Goal: Communication & Community: Answer question/provide support

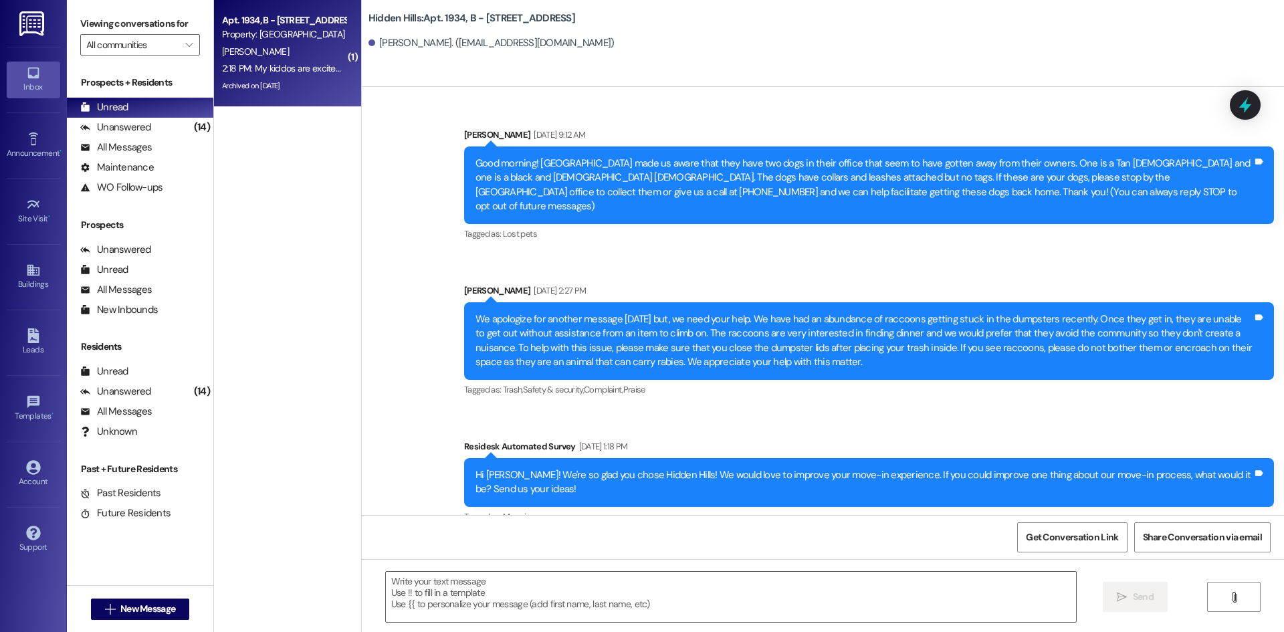
scroll to position [24932, 0]
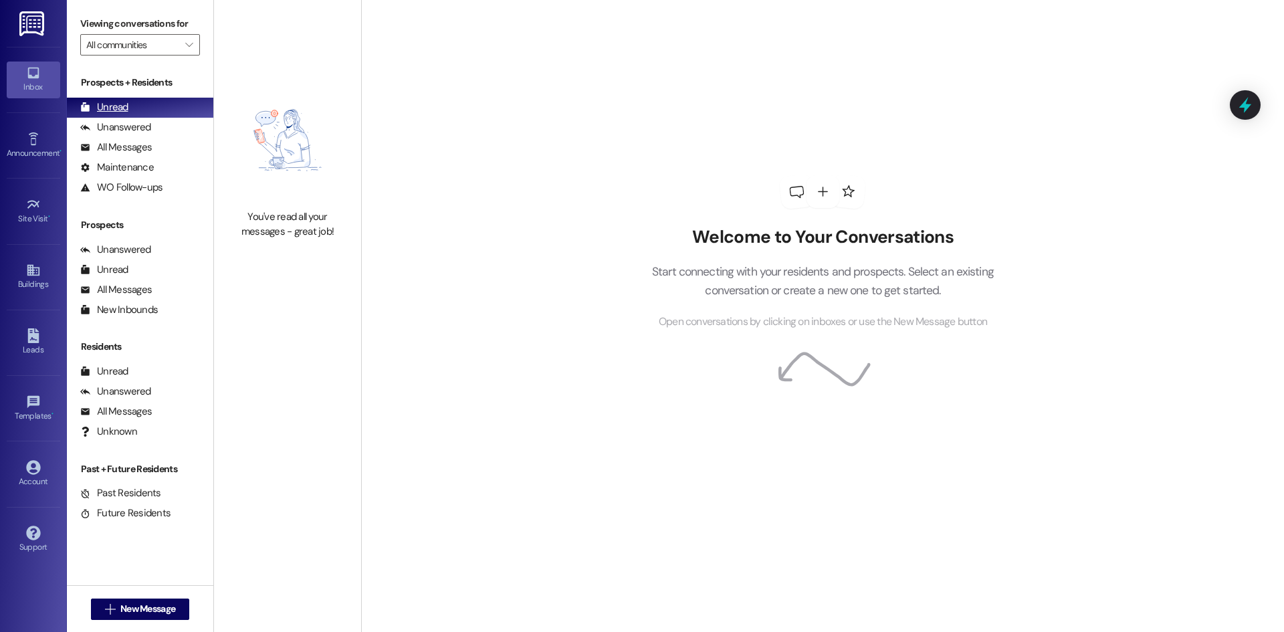
click at [142, 112] on div "Unread (0)" at bounding box center [140, 108] width 146 height 20
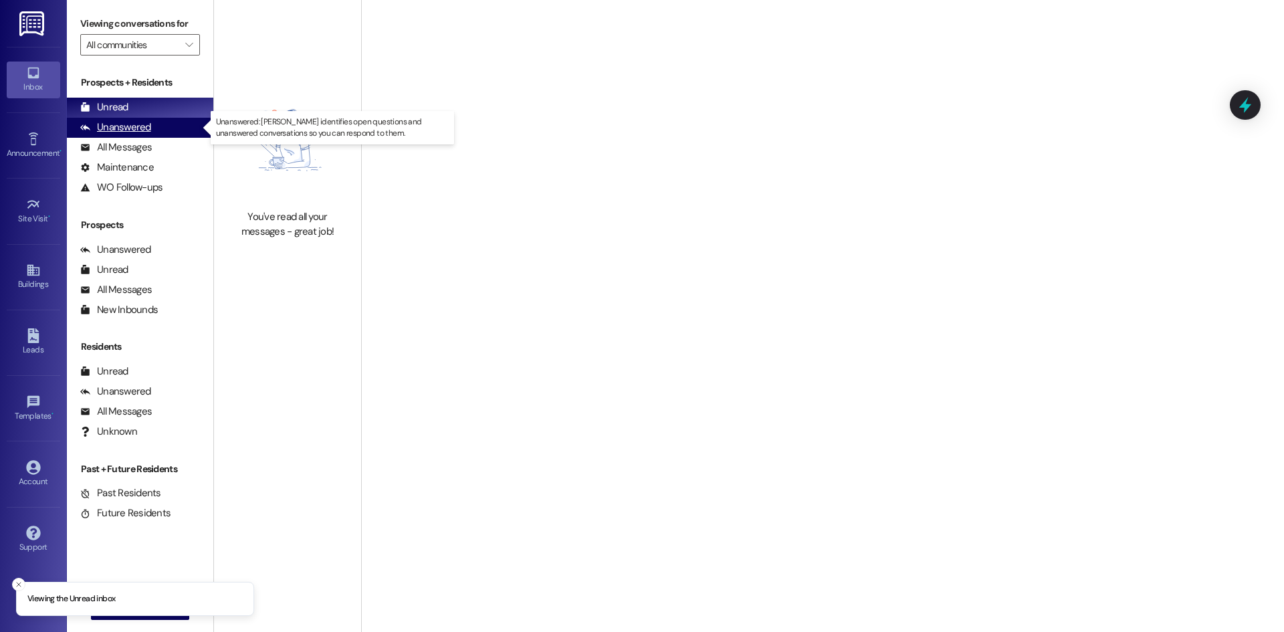
click at [149, 125] on div "Unanswered (0)" at bounding box center [140, 128] width 146 height 20
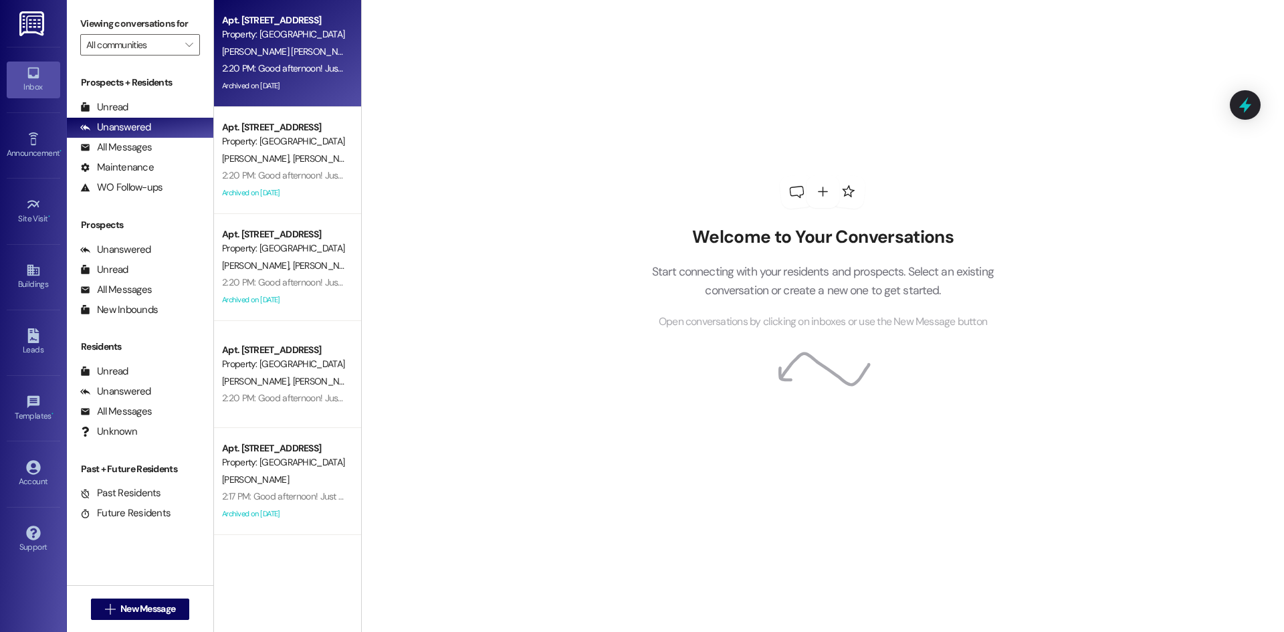
click at [287, 69] on div "2:20 PM: Good afternoon! Just a sweet reminder that our Kona Ice Resident Event…" at bounding box center [738, 68] width 1033 height 12
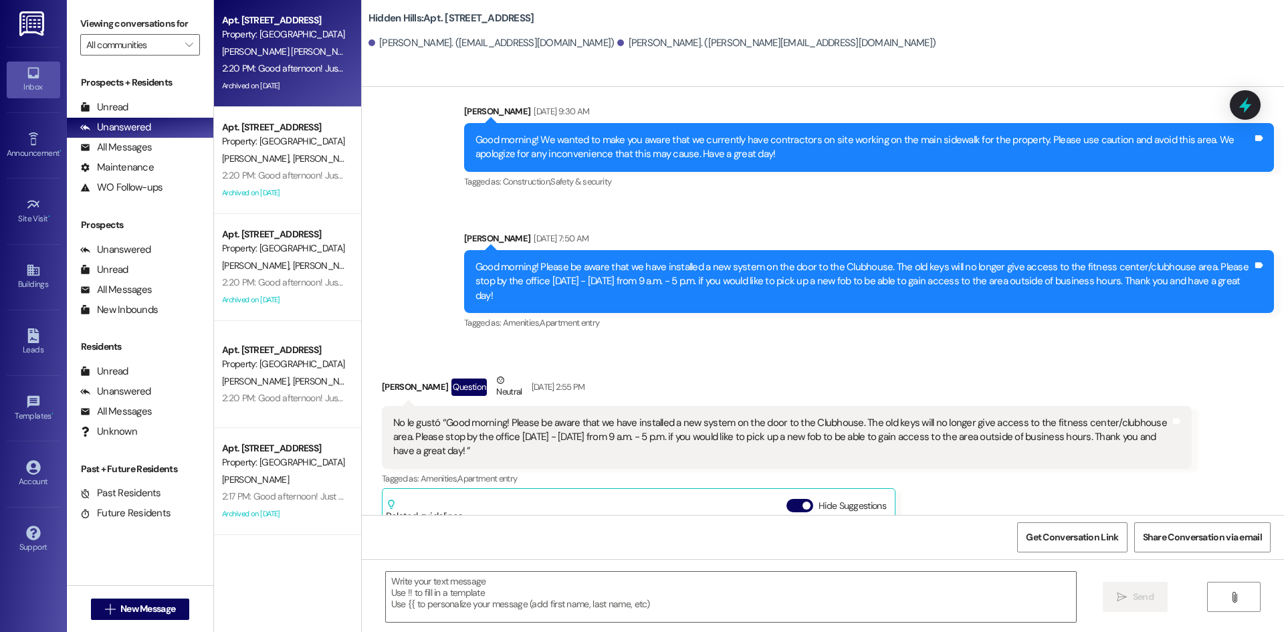
type textarea "Fetching suggested responses. Please feel free to read through the conversation…"
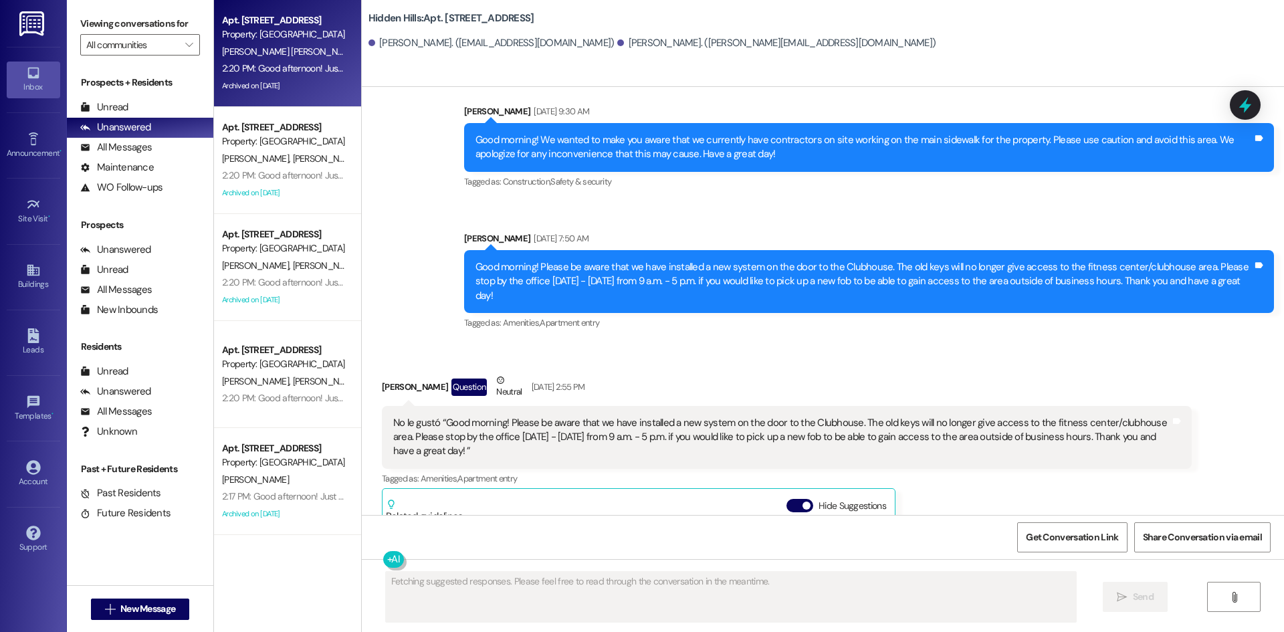
scroll to position [9189, 0]
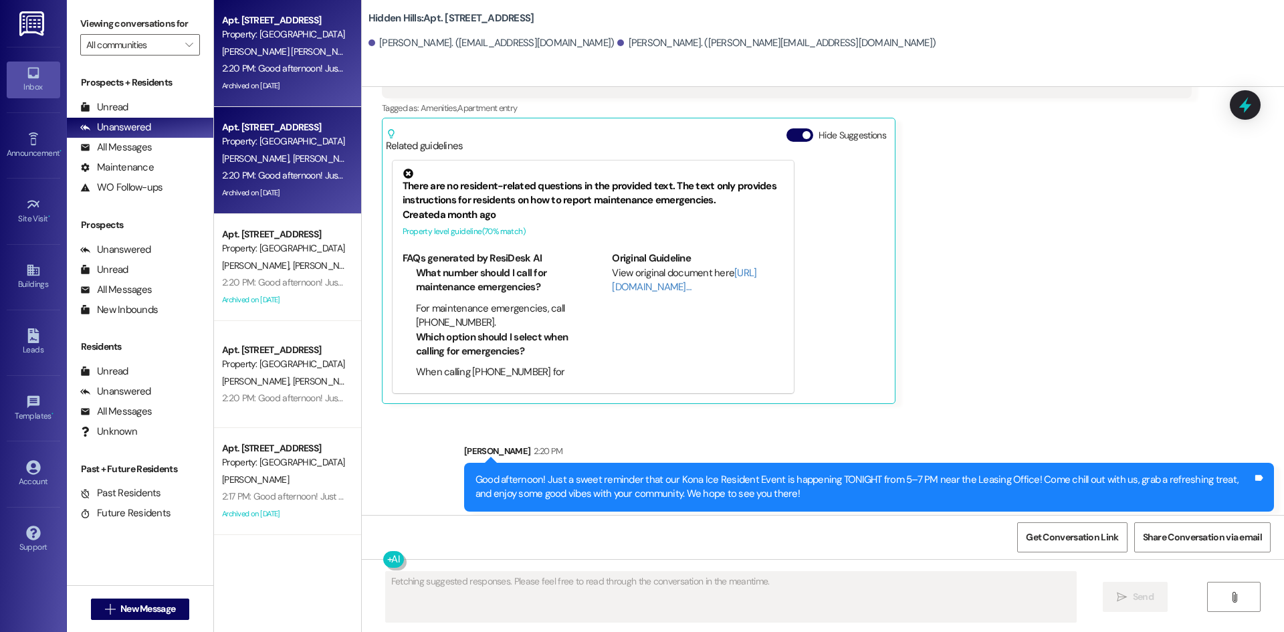
click at [304, 169] on div "2:20 PM: Good afternoon! Just a sweet reminder that our Kona Ice Resident Event…" at bounding box center [284, 175] width 126 height 17
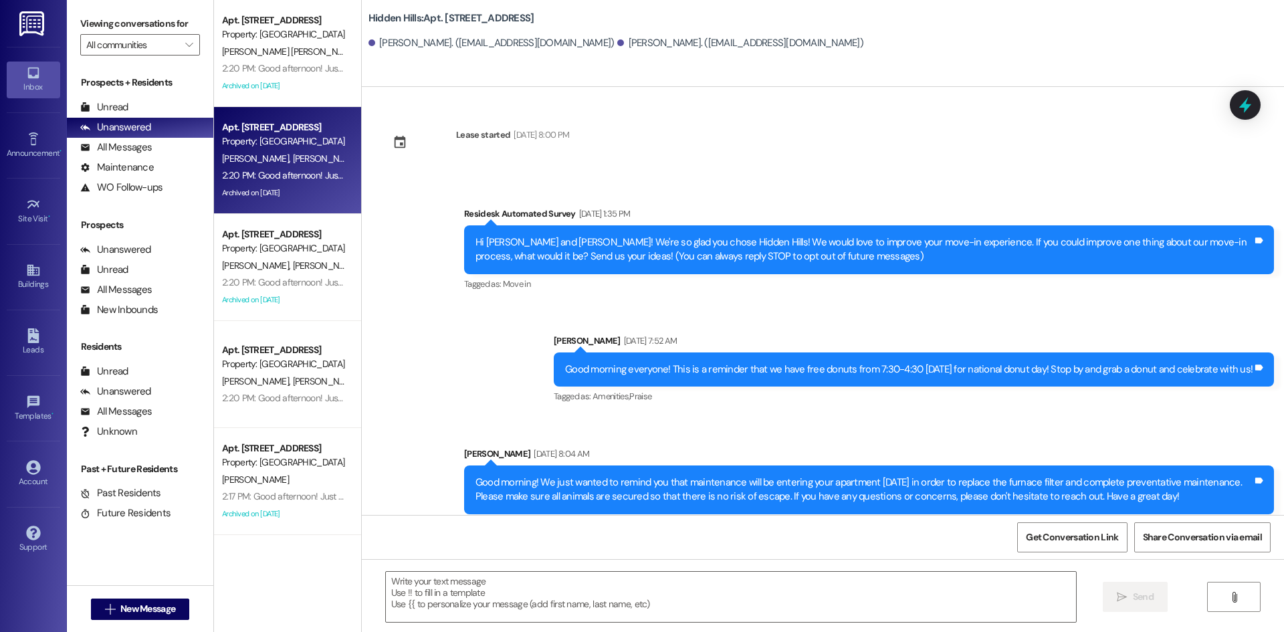
type textarea "Fetching suggested responses. Please feel free to read through the conversation…"
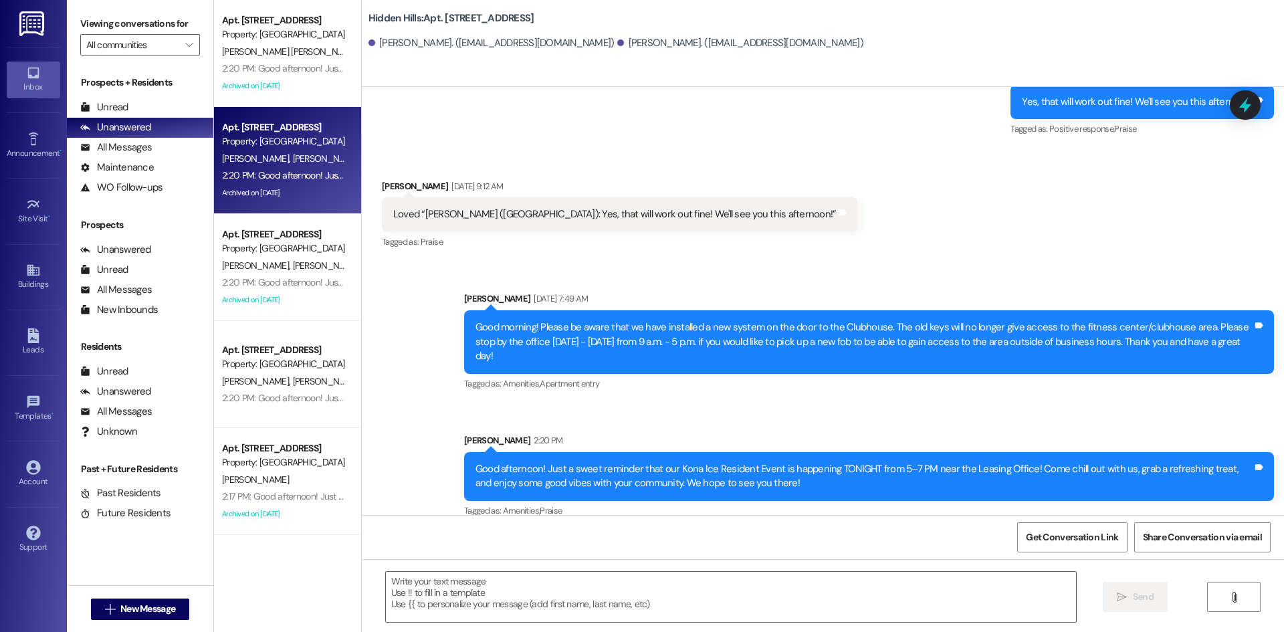
scroll to position [4212, 0]
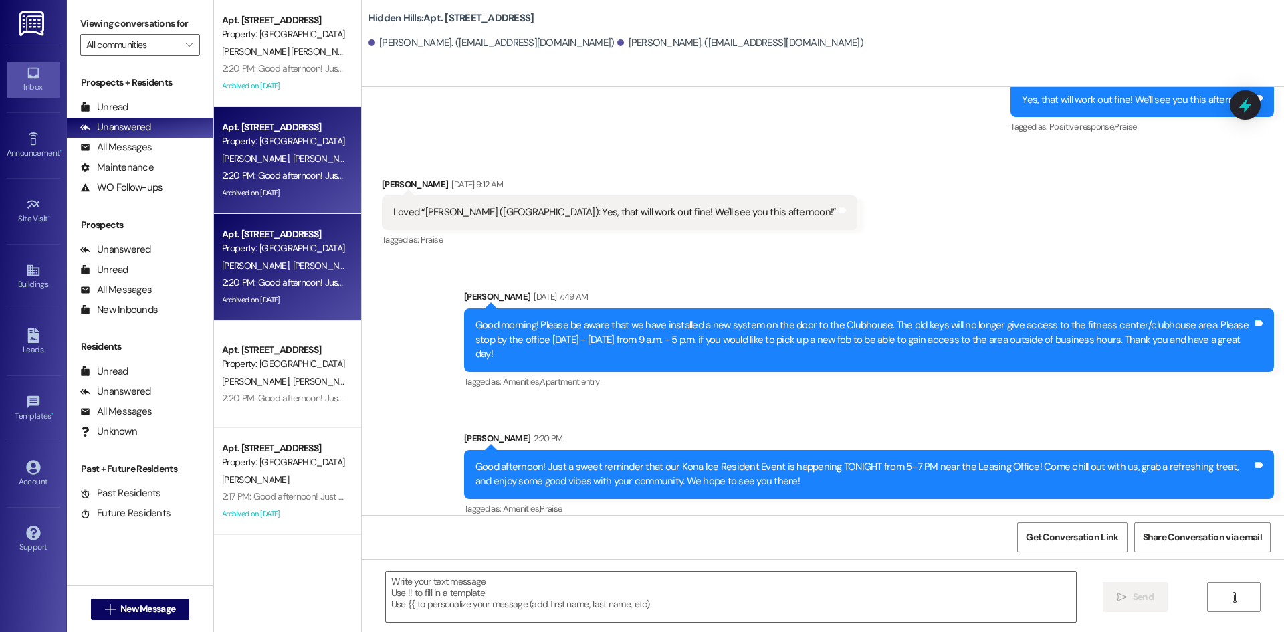
click at [305, 282] on div "2:20 PM: Good afternoon! Just a sweet reminder that our Kona Ice Resident Event…" at bounding box center [738, 282] width 1033 height 12
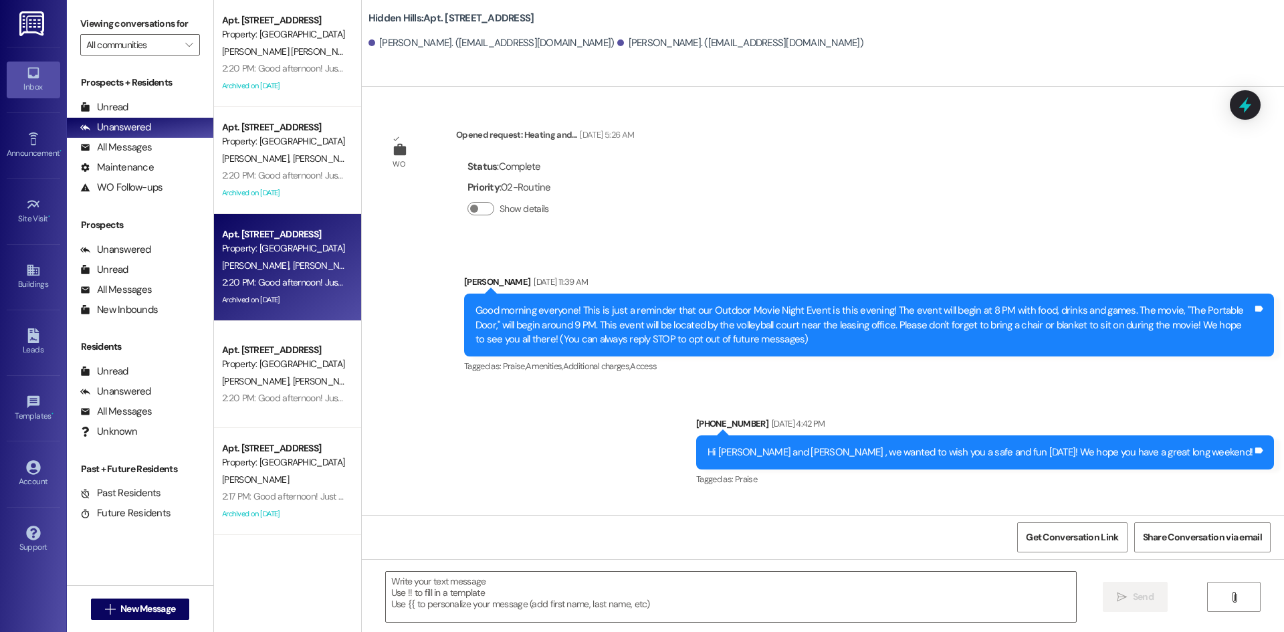
type textarea "Fetching suggested responses. Please feel free to read through the conversation…"
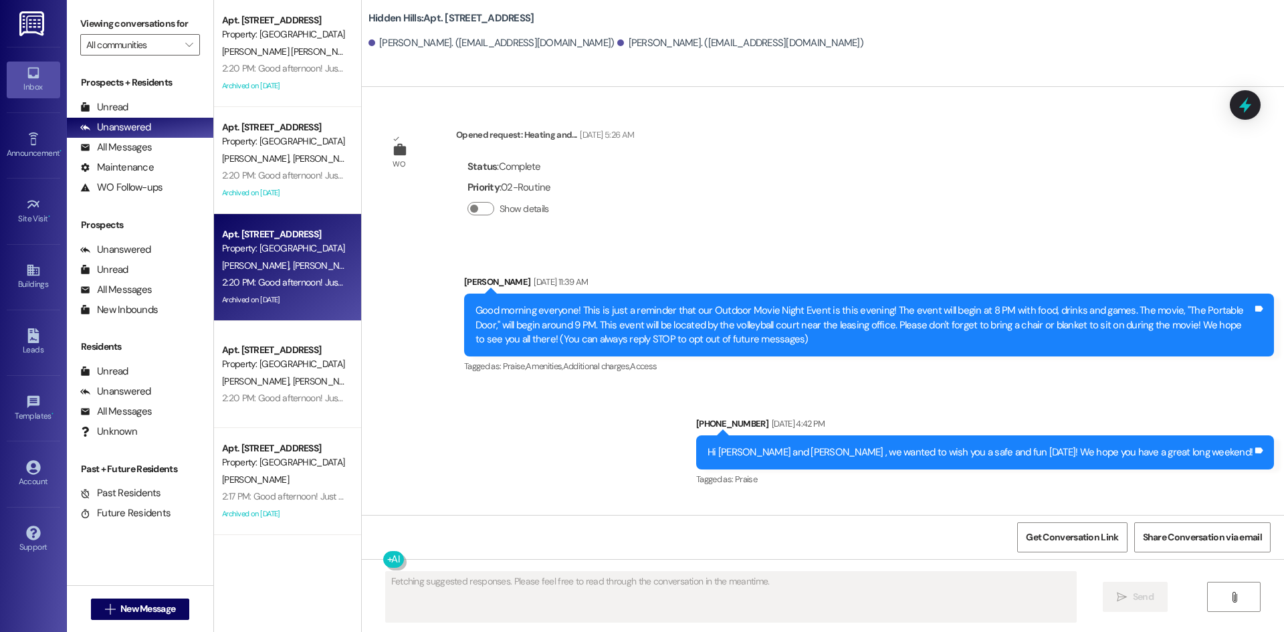
scroll to position [20567, 0]
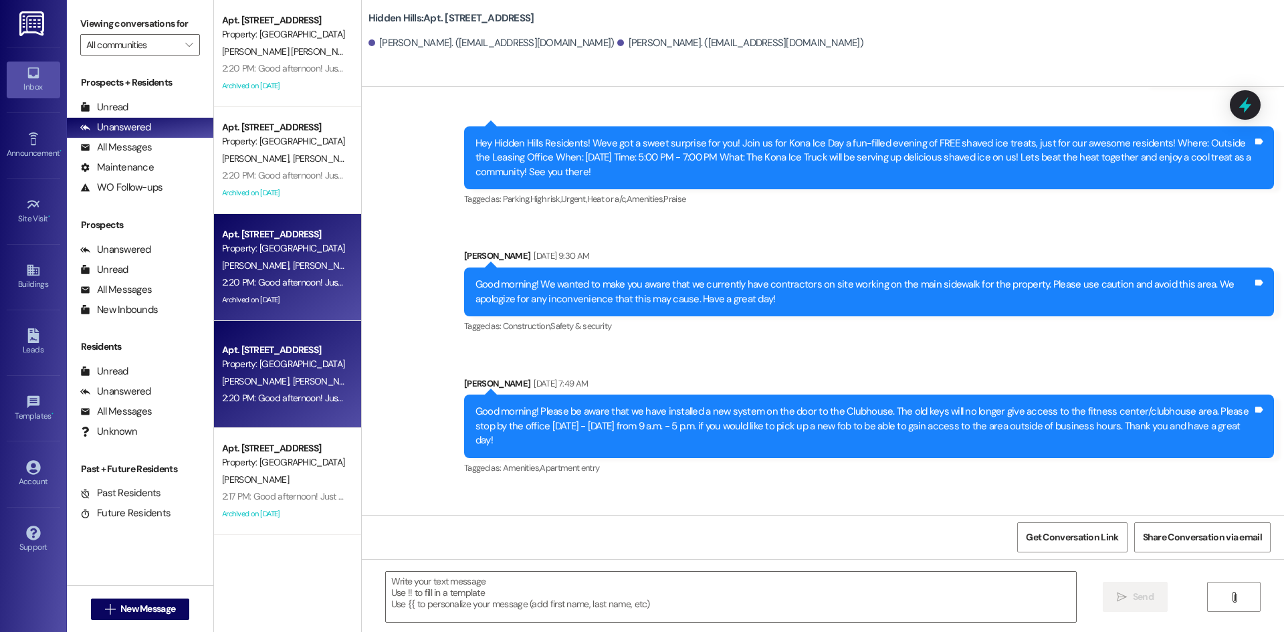
click at [262, 357] on div "Property: [GEOGRAPHIC_DATA]" at bounding box center [284, 364] width 124 height 14
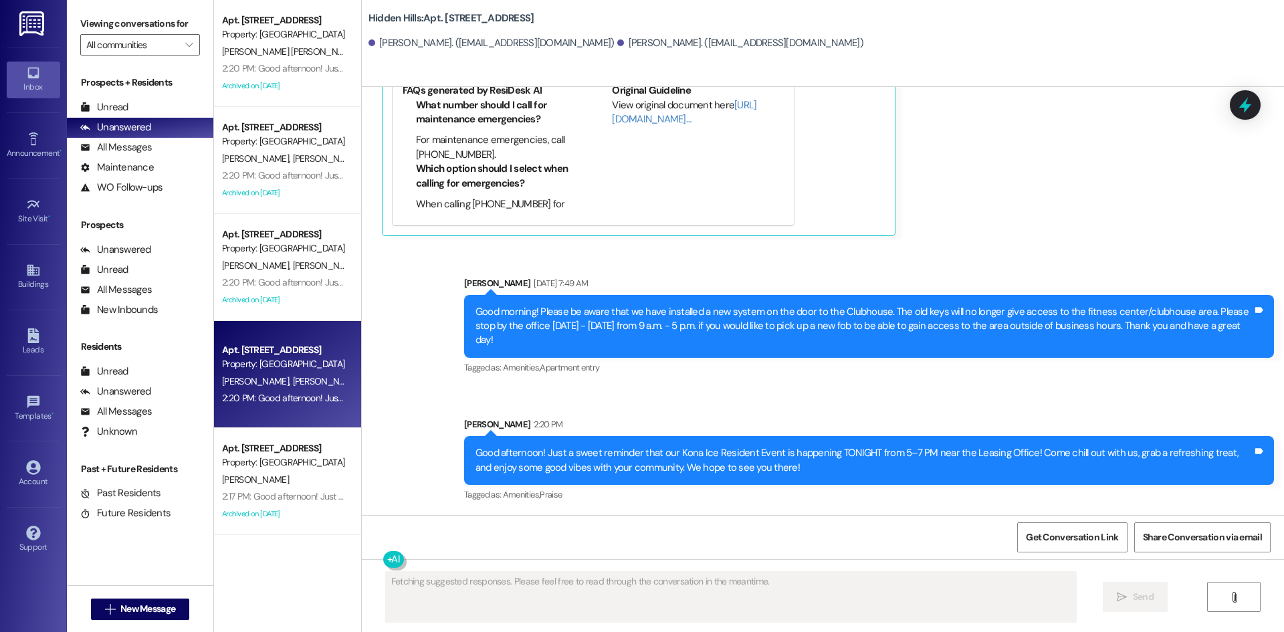
scroll to position [11439, 0]
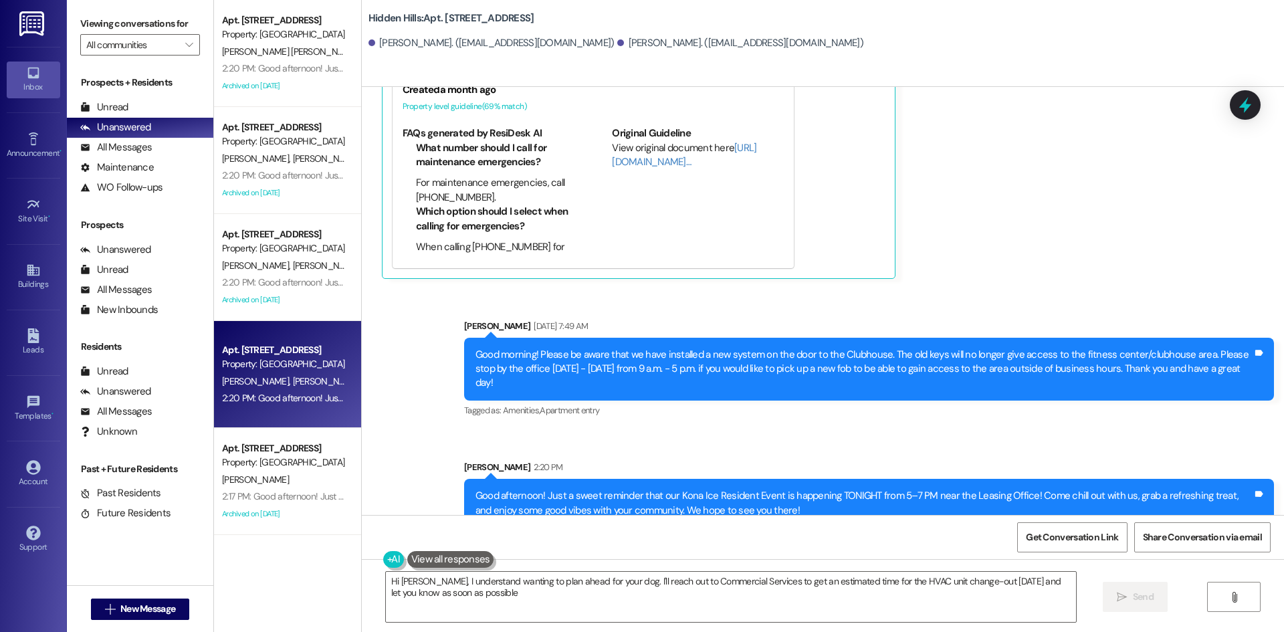
type textarea "Hi Jordan, I understand wanting to plan ahead for your dog. I'll reach out to C…"
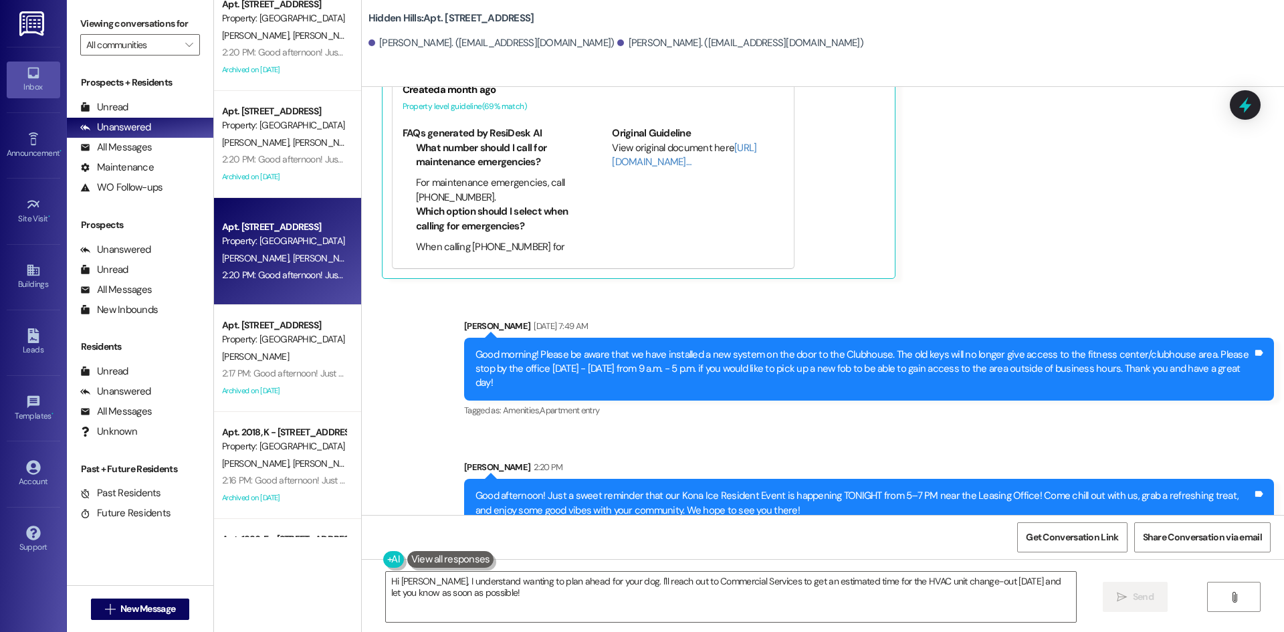
scroll to position [0, 0]
